Goal: Information Seeking & Learning: Learn about a topic

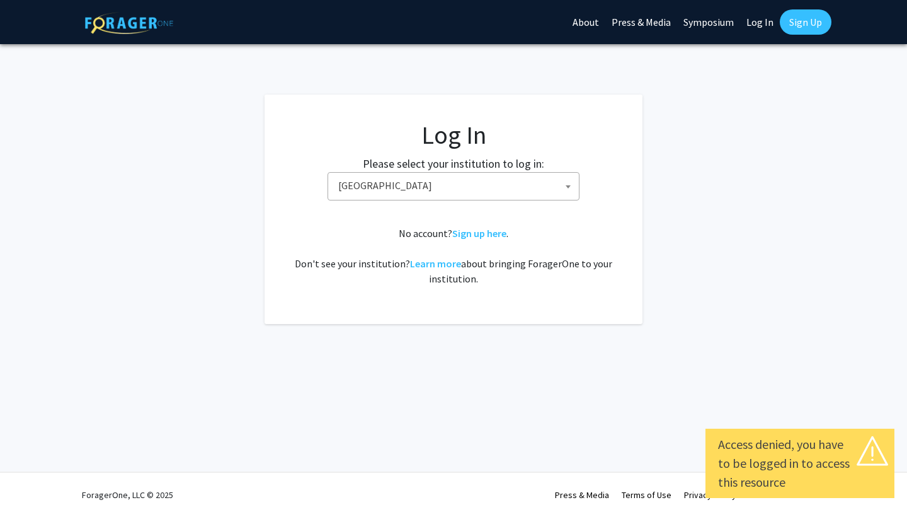
click at [468, 177] on span "[GEOGRAPHIC_DATA]" at bounding box center [456, 186] width 246 height 26
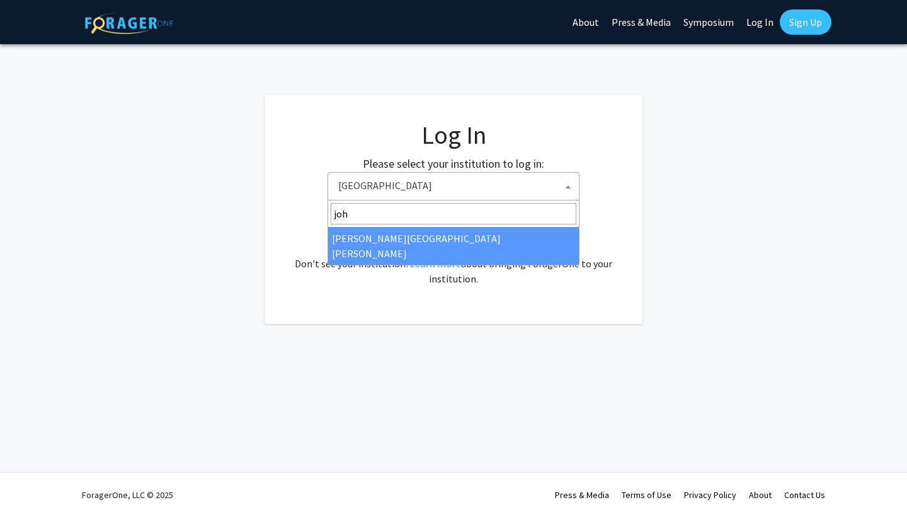
type input "[PERSON_NAME]"
select select "1"
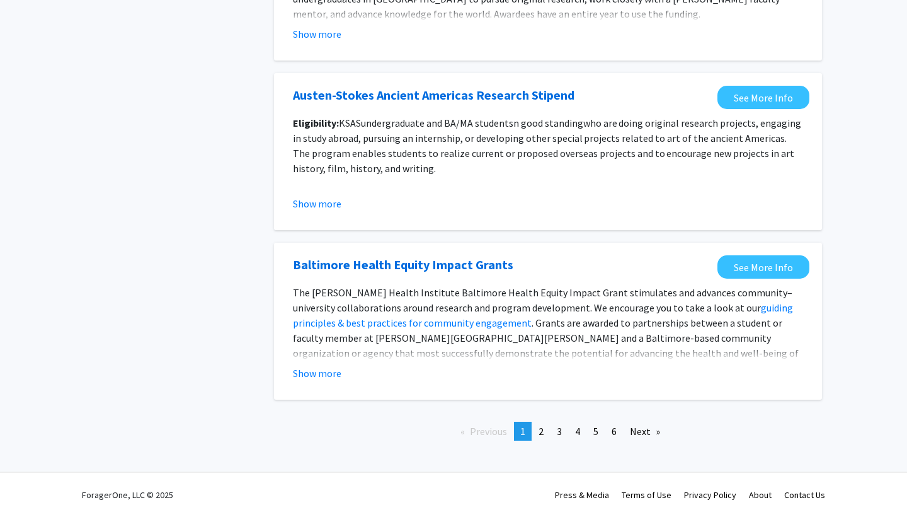
scroll to position [1376, 0]
click at [536, 435] on link "page 2" at bounding box center [541, 430] width 18 height 19
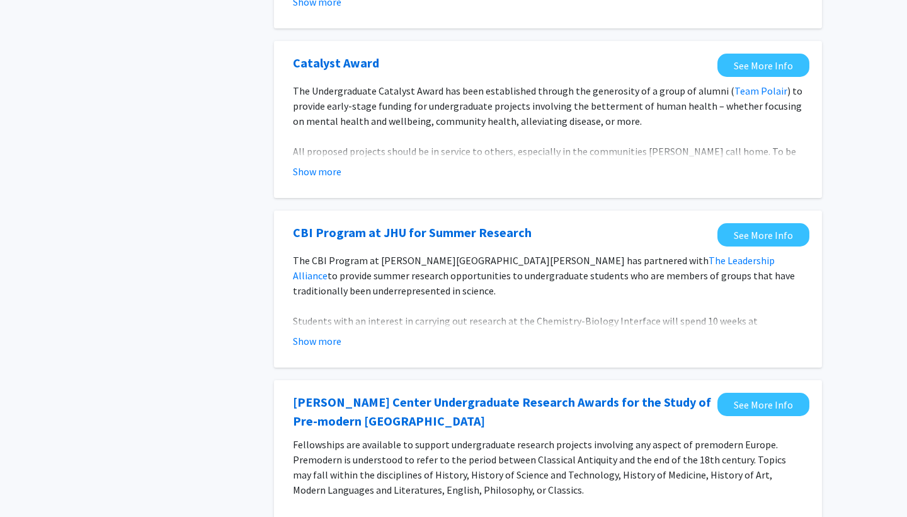
scroll to position [601, 0]
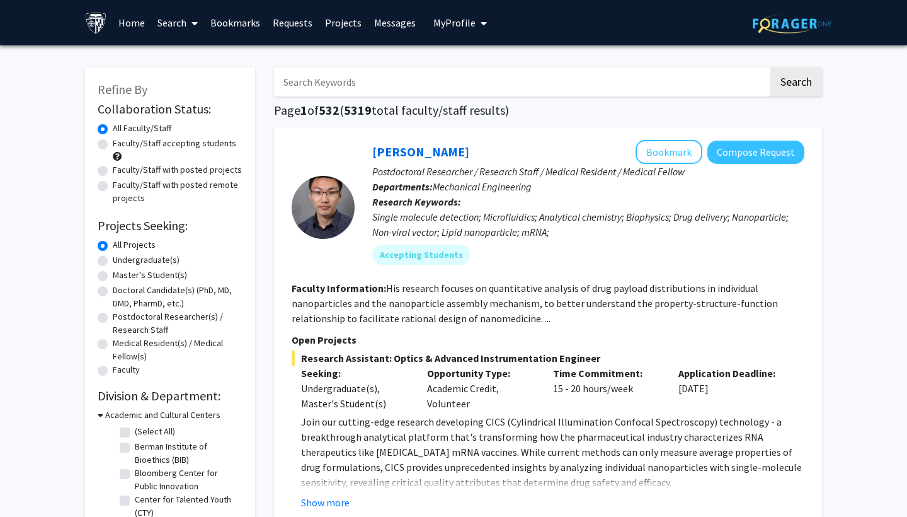
click at [113, 280] on label "Master's Student(s)" at bounding box center [150, 274] width 74 height 13
click at [113, 277] on input "Master's Student(s)" at bounding box center [117, 272] width 8 height 8
radio input "true"
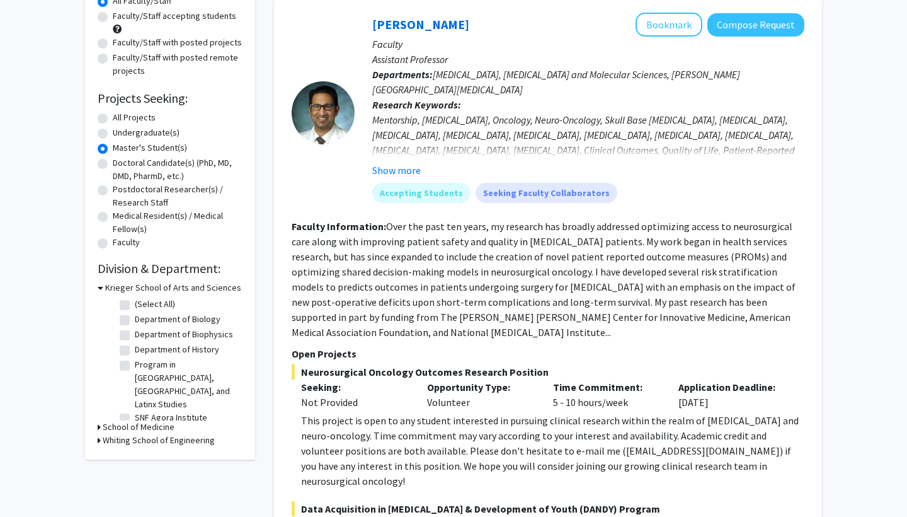
scroll to position [129, 0]
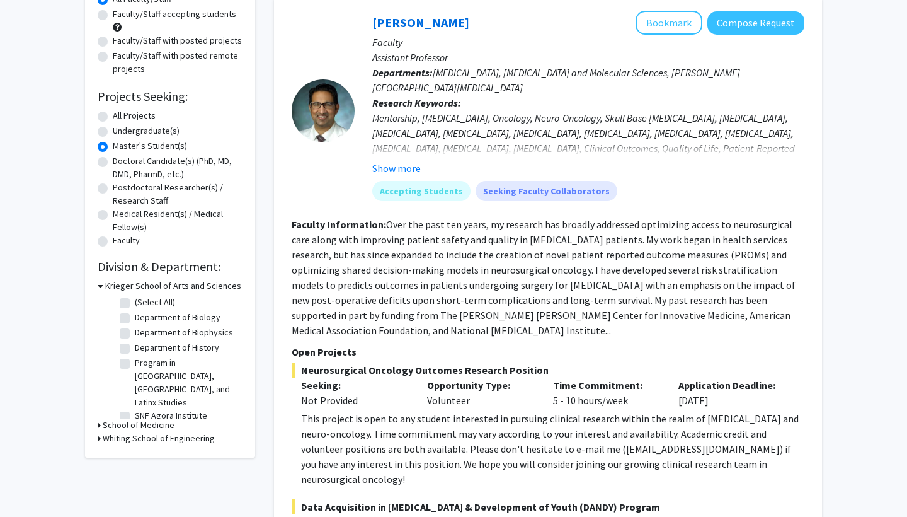
click at [135, 346] on label "Department of History" at bounding box center [177, 347] width 84 height 13
click at [135, 346] on input "Department of History" at bounding box center [139, 345] width 8 height 8
checkbox input "true"
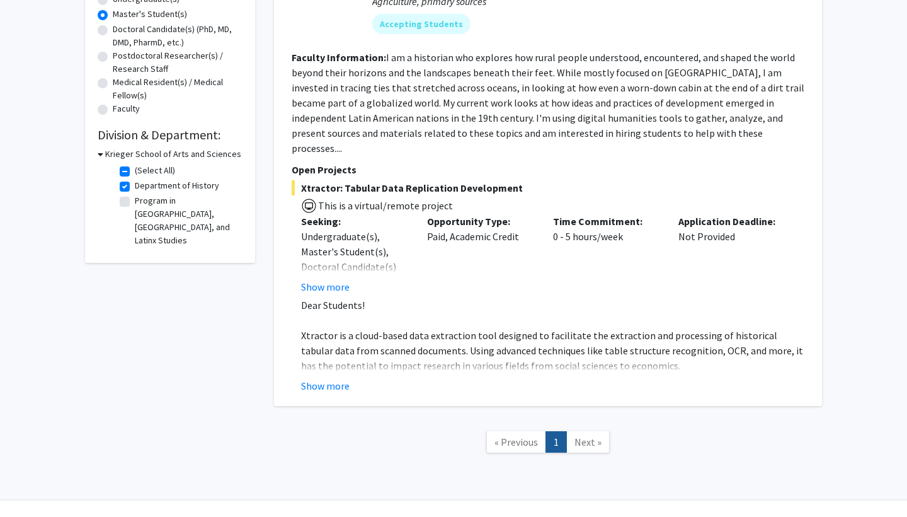
scroll to position [260, 0]
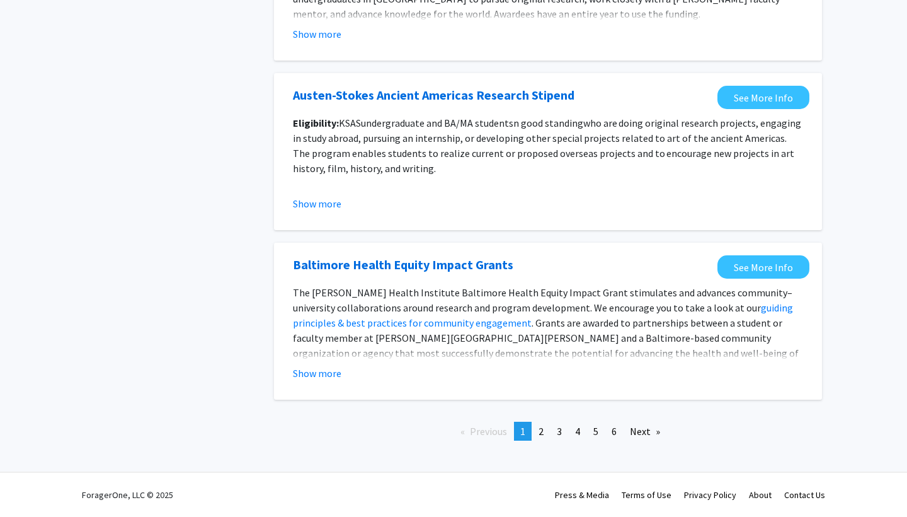
scroll to position [1376, 0]
